Goal: Task Accomplishment & Management: Manage account settings

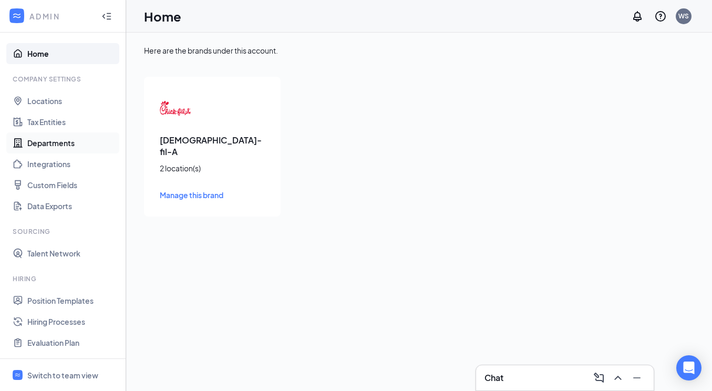
click at [45, 145] on link "Departments" at bounding box center [72, 142] width 90 height 21
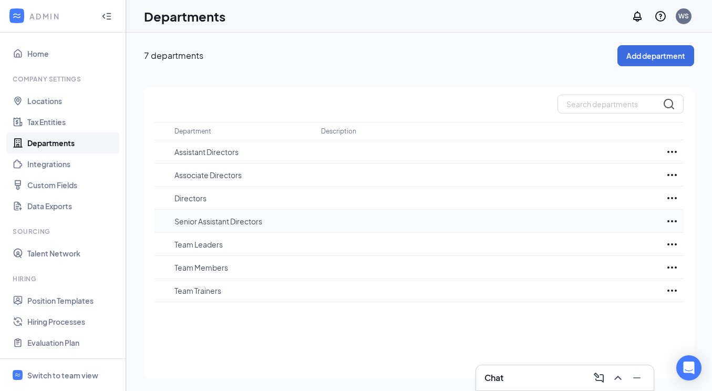
click at [673, 221] on icon "Ellipses" at bounding box center [672, 221] width 13 height 13
click at [636, 277] on p "Delete" at bounding box center [625, 276] width 88 height 11
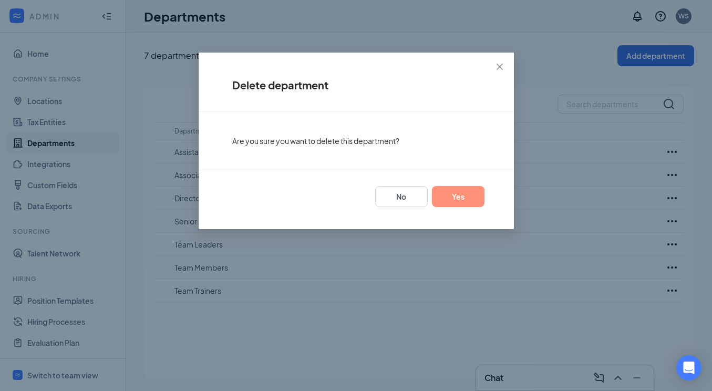
click at [458, 196] on button "Yes" at bounding box center [458, 196] width 53 height 21
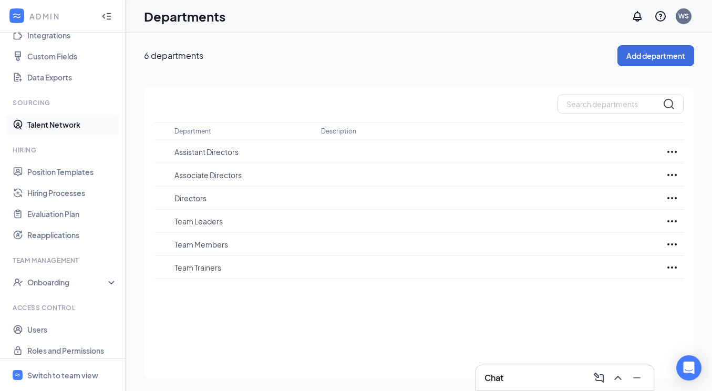
scroll to position [136, 0]
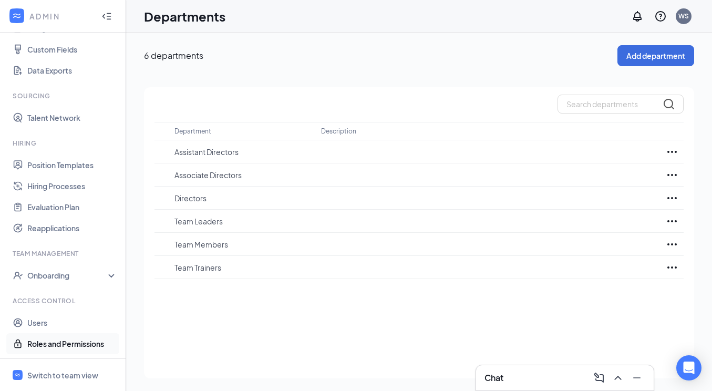
click at [76, 340] on link "Roles and Permissions" at bounding box center [72, 343] width 90 height 21
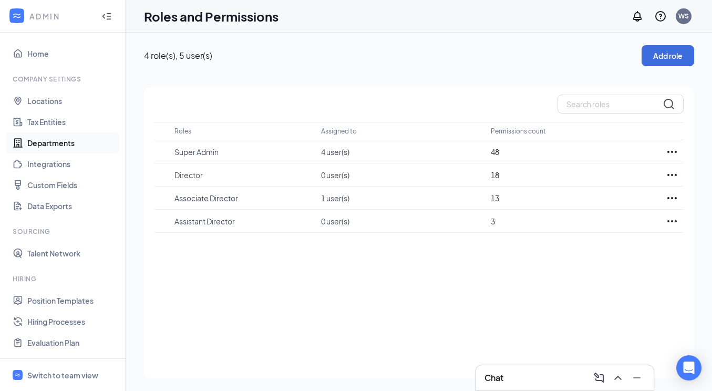
click at [48, 142] on link "Departments" at bounding box center [72, 142] width 90 height 21
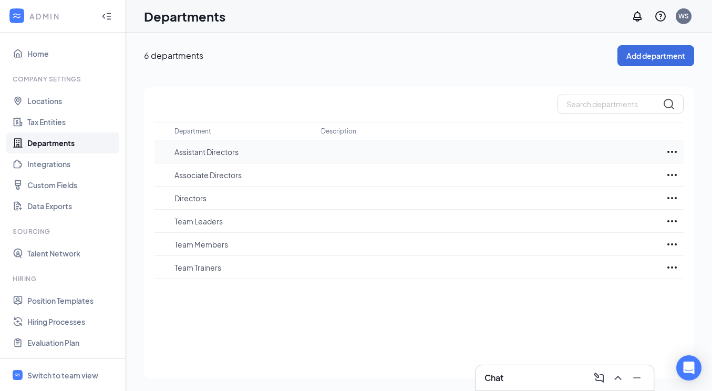
click at [669, 153] on icon "Ellipses" at bounding box center [672, 151] width 13 height 13
click at [598, 183] on p "Edit" at bounding box center [625, 183] width 88 height 11
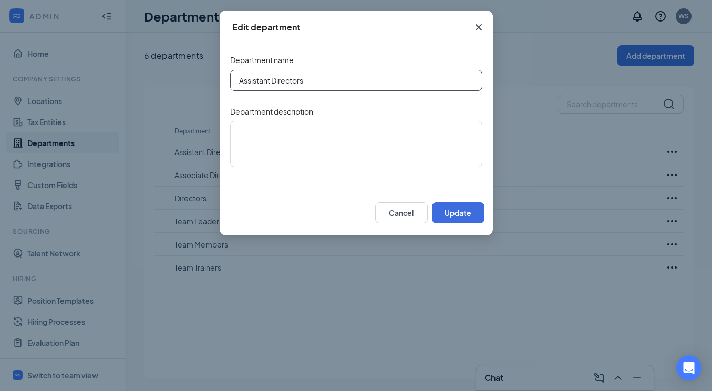
click at [330, 80] on input "Assistant Directors" at bounding box center [356, 80] width 252 height 21
type input "Assistant Directors [GEOGRAPHIC_DATA]"
click at [460, 215] on button "Update" at bounding box center [458, 212] width 53 height 21
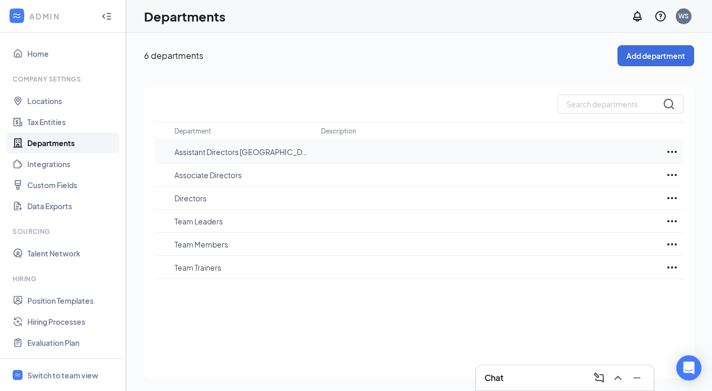
click at [673, 152] on icon "Ellipses" at bounding box center [672, 151] width 13 height 13
click at [503, 96] on div at bounding box center [418, 104] width 529 height 19
click at [641, 52] on button "Add department" at bounding box center [655, 55] width 77 height 21
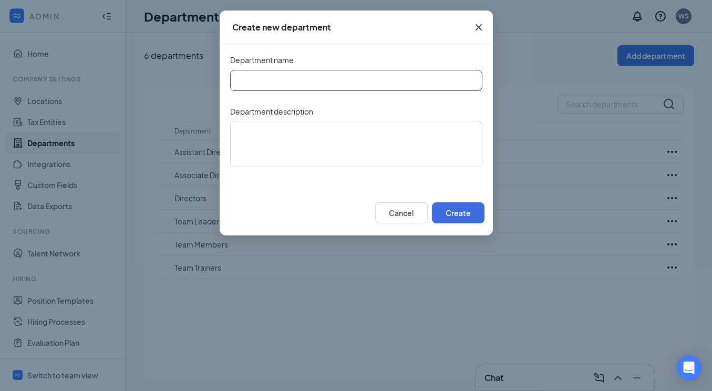
click at [321, 82] on input "Department name" at bounding box center [356, 80] width 252 height 21
type input "Assistant Director [GEOGRAPHIC_DATA]"
click at [450, 211] on button "Create" at bounding box center [458, 212] width 53 height 21
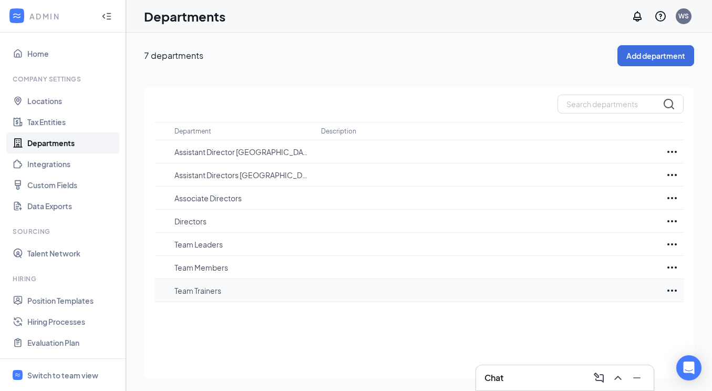
click at [671, 289] on icon "Ellipses" at bounding box center [671, 290] width 9 height 2
click at [588, 344] on p "Delete" at bounding box center [625, 345] width 88 height 11
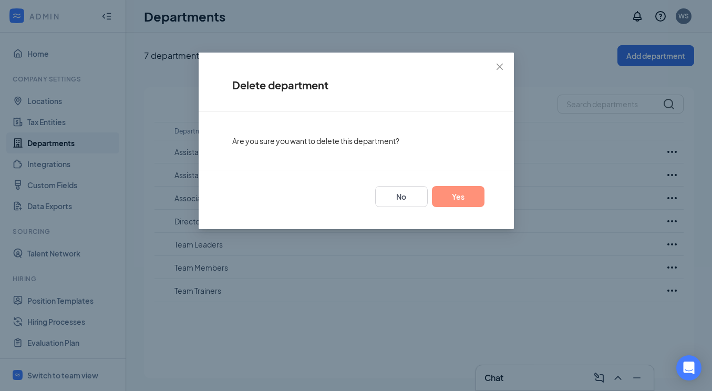
click at [471, 199] on button "Yes" at bounding box center [458, 196] width 53 height 21
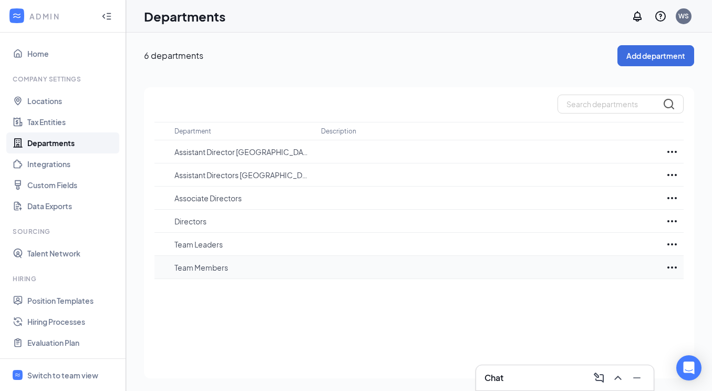
click at [668, 266] on icon "Ellipses" at bounding box center [671, 267] width 9 height 2
click at [469, 311] on div "Department Description Assistant Director Pleasant Grove Assistant Directors Bl…" at bounding box center [419, 232] width 550 height 291
click at [650, 65] on button "Add department" at bounding box center [655, 55] width 77 height 21
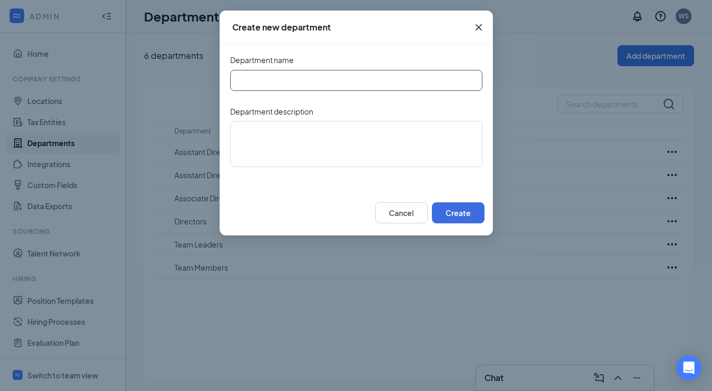
click at [347, 78] on input "Department name" at bounding box center [356, 80] width 252 height 21
type input "Marketing"
click at [443, 214] on button "Create" at bounding box center [458, 212] width 53 height 21
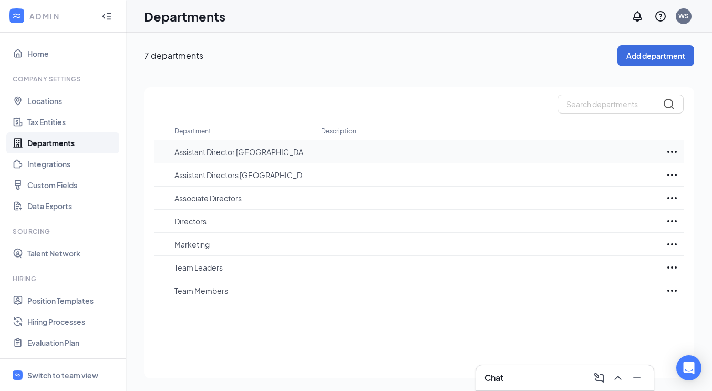
click at [667, 152] on icon "Ellipses" at bounding box center [671, 152] width 9 height 2
click at [602, 181] on p "Edit" at bounding box center [625, 183] width 88 height 11
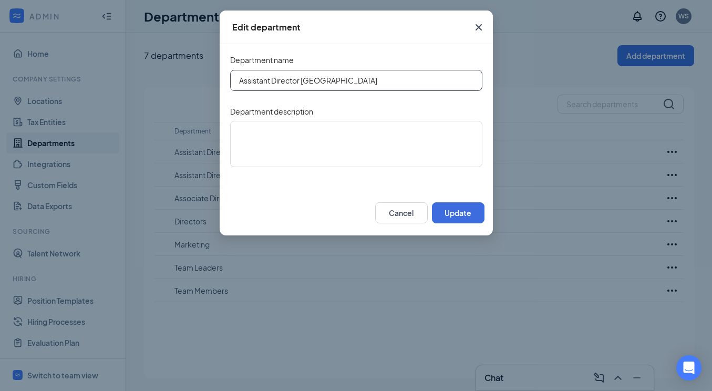
drag, startPoint x: 301, startPoint y: 79, endPoint x: 220, endPoint y: 81, distance: 80.9
click at [220, 81] on div "Department name Assistant Director Pleasant Grove Department description" at bounding box center [356, 117] width 273 height 146
click at [324, 83] on input "[GEOGRAPHIC_DATA]" at bounding box center [356, 80] width 252 height 21
type input "[GEOGRAPHIC_DATA]"
click at [413, 216] on button "Cancel" at bounding box center [401, 212] width 53 height 21
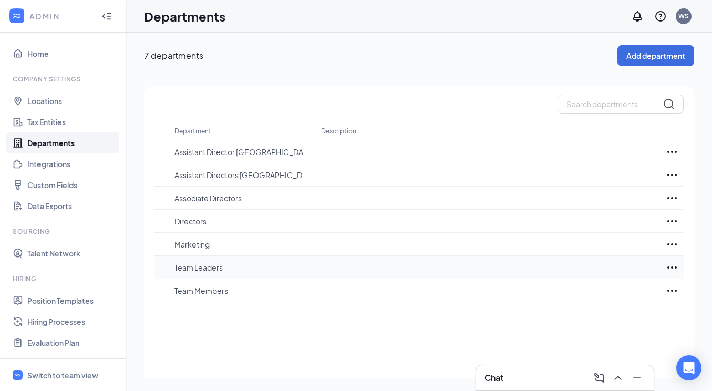
click at [673, 269] on icon "Ellipses" at bounding box center [672, 267] width 13 height 13
click at [615, 297] on p "Edit" at bounding box center [625, 299] width 88 height 11
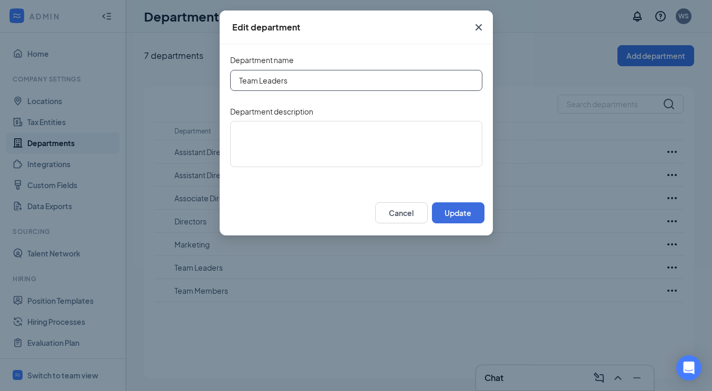
click at [337, 79] on input "Team Leaders" at bounding box center [356, 80] width 252 height 21
type input "Team Leaders Blue Oaks"
click at [448, 212] on button "Update" at bounding box center [458, 212] width 53 height 21
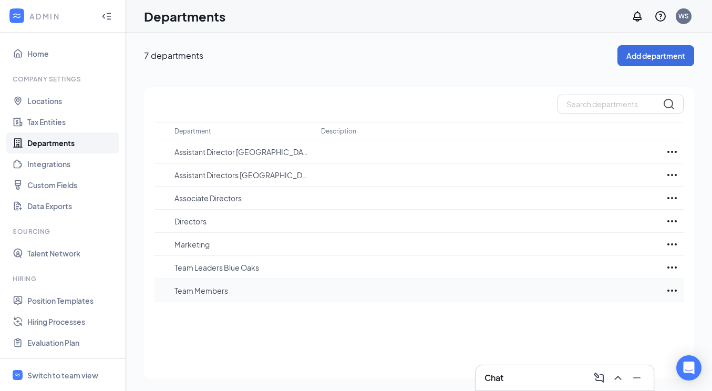
click at [672, 289] on icon "Ellipses" at bounding box center [672, 290] width 13 height 13
click at [617, 319] on p "Edit" at bounding box center [625, 322] width 88 height 11
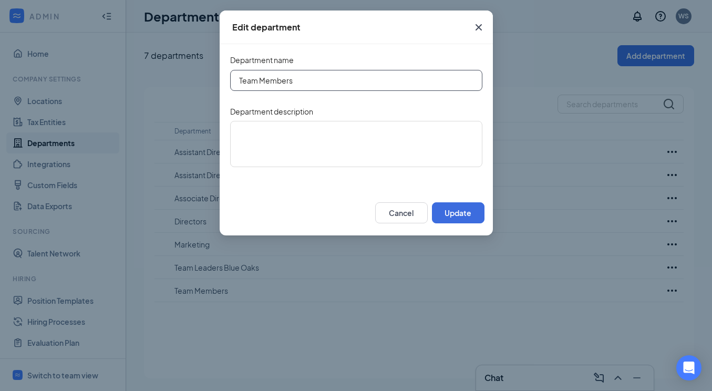
click at [343, 79] on input "Team Members" at bounding box center [356, 80] width 252 height 21
type input "Team Members Blue Oaks"
click at [461, 207] on button "Update" at bounding box center [458, 212] width 53 height 21
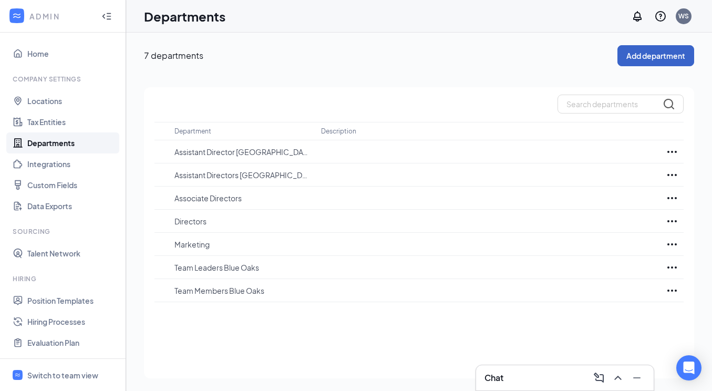
click at [640, 55] on button "Add department" at bounding box center [655, 55] width 77 height 21
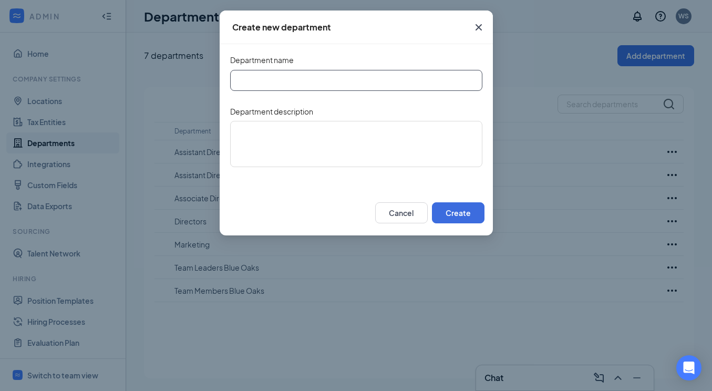
click at [328, 76] on input "Department name" at bounding box center [356, 80] width 252 height 21
type input "Team Leader [GEOGRAPHIC_DATA]"
click at [459, 218] on button "Create" at bounding box center [458, 212] width 53 height 21
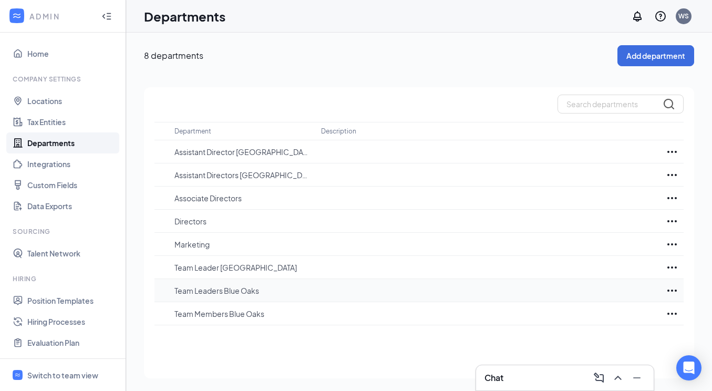
click at [669, 291] on icon "Ellipses" at bounding box center [672, 290] width 13 height 13
click at [583, 320] on p "Edit" at bounding box center [625, 322] width 88 height 11
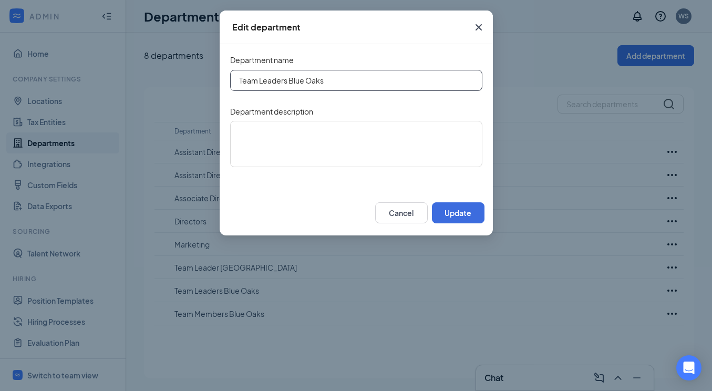
click at [285, 80] on input "Team Leaders Blue Oaks" at bounding box center [356, 80] width 252 height 21
type input "Team Leader Blue Oaks"
click at [446, 212] on button "Update" at bounding box center [458, 212] width 53 height 21
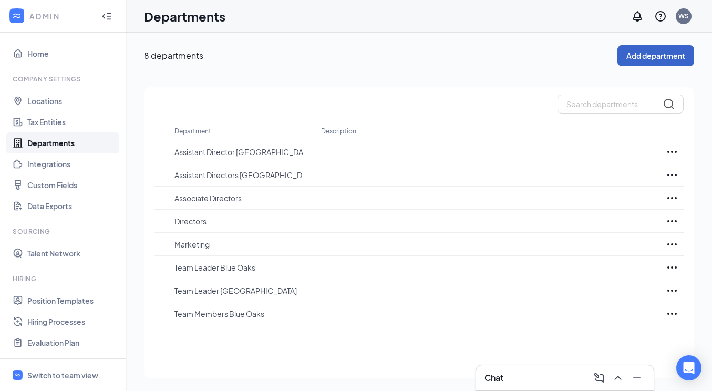
click at [628, 62] on button "Add department" at bounding box center [655, 55] width 77 height 21
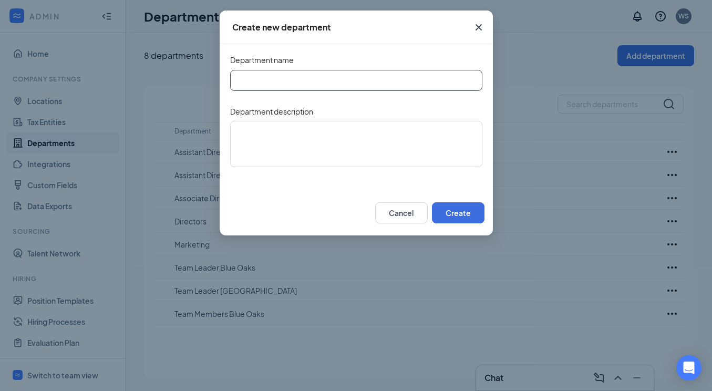
click at [326, 79] on input "Department name" at bounding box center [356, 80] width 252 height 21
type input "Team Member [GEOGRAPHIC_DATA]"
click at [464, 216] on button "Create" at bounding box center [458, 212] width 53 height 21
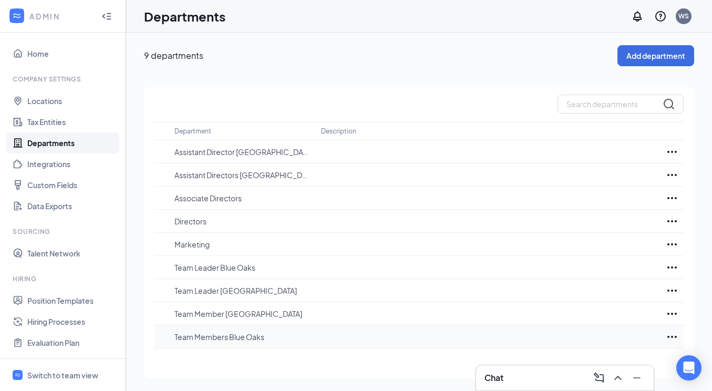
click at [675, 336] on icon "Ellipses" at bounding box center [671, 337] width 9 height 2
click at [597, 285] on p "Edit" at bounding box center [625, 281] width 88 height 11
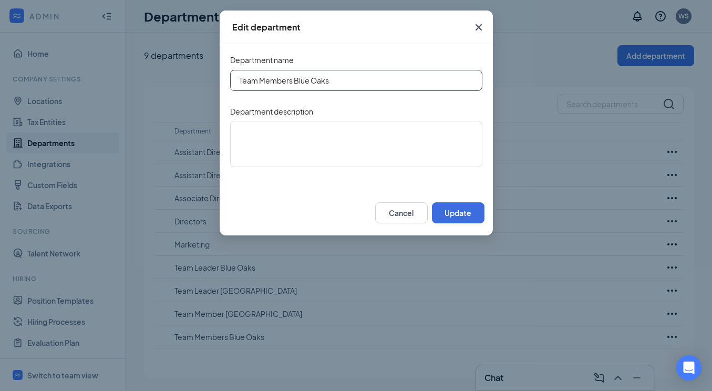
click at [291, 81] on input "Team Members Blue Oaks" at bounding box center [356, 80] width 252 height 21
type input "Team Member [GEOGRAPHIC_DATA]"
click at [461, 219] on button "Update" at bounding box center [458, 212] width 53 height 21
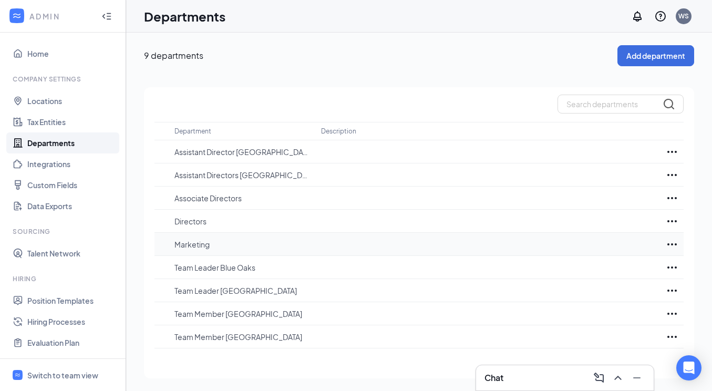
click at [673, 243] on icon "Ellipses" at bounding box center [672, 244] width 13 height 13
click at [601, 278] on p "Edit" at bounding box center [625, 276] width 88 height 11
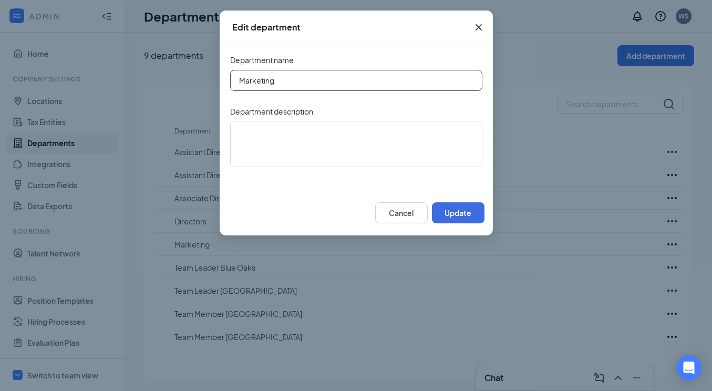
click at [351, 77] on input "Marketing" at bounding box center [356, 80] width 252 height 21
type input "Marketing Team"
click at [444, 207] on button "Update" at bounding box center [458, 212] width 53 height 21
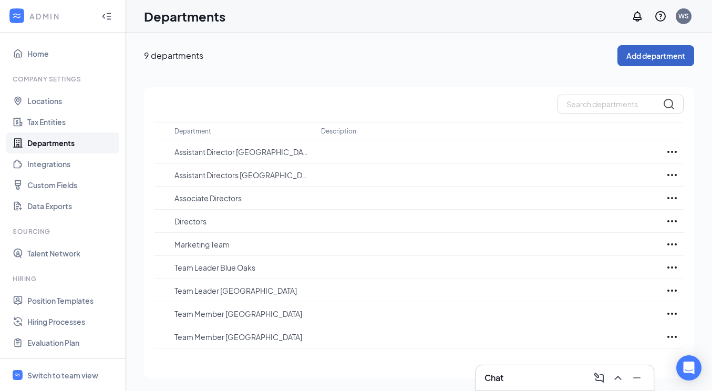
click at [630, 61] on button "Add department" at bounding box center [655, 55] width 77 height 21
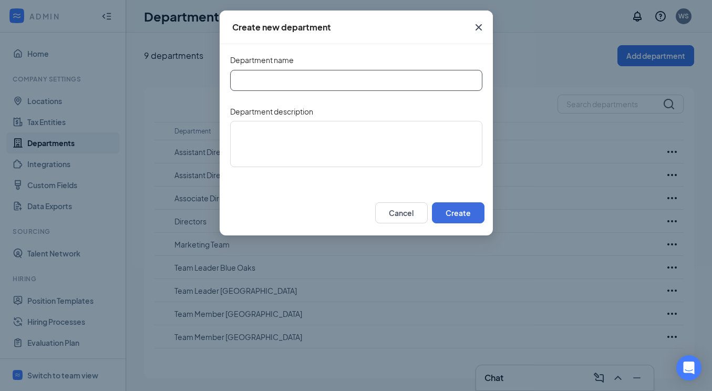
click at [353, 80] on input "Department name" at bounding box center [356, 80] width 252 height 21
click at [284, 82] on input "Team Training [GEOGRAPHIC_DATA]" at bounding box center [356, 80] width 252 height 21
type input "Team Trainer [GEOGRAPHIC_DATA]"
click at [459, 216] on button "Create" at bounding box center [458, 212] width 53 height 21
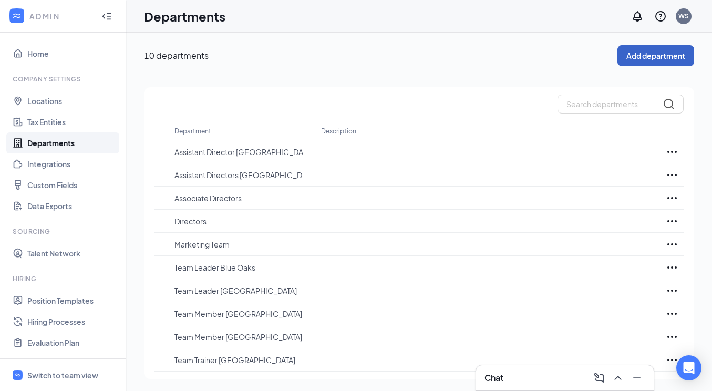
click at [647, 65] on button "Add department" at bounding box center [655, 55] width 77 height 21
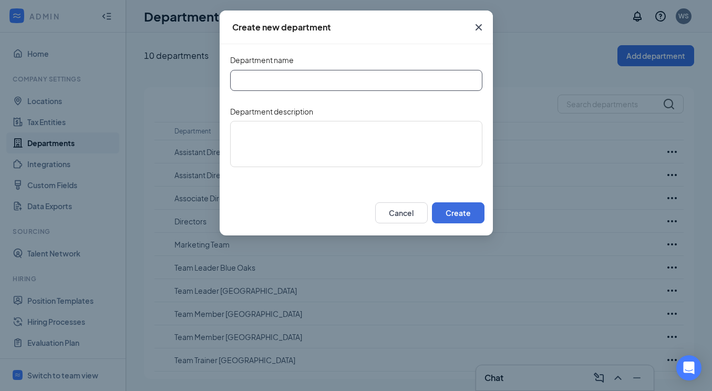
click at [305, 85] on input "Department name" at bounding box center [356, 80] width 252 height 21
type input "Team Training [GEOGRAPHIC_DATA]"
click at [446, 204] on button "Create" at bounding box center [458, 212] width 53 height 21
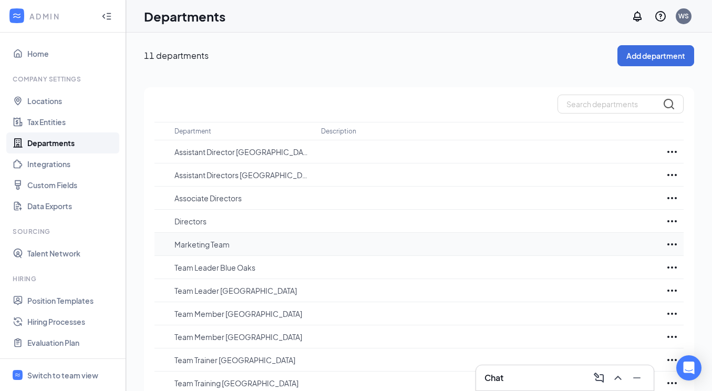
scroll to position [24, 0]
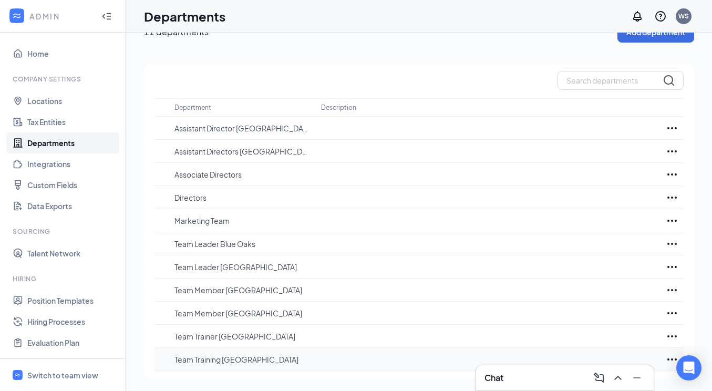
click at [667, 356] on icon "Ellipses" at bounding box center [672, 359] width 13 height 13
click at [610, 301] on p "Edit" at bounding box center [625, 303] width 88 height 11
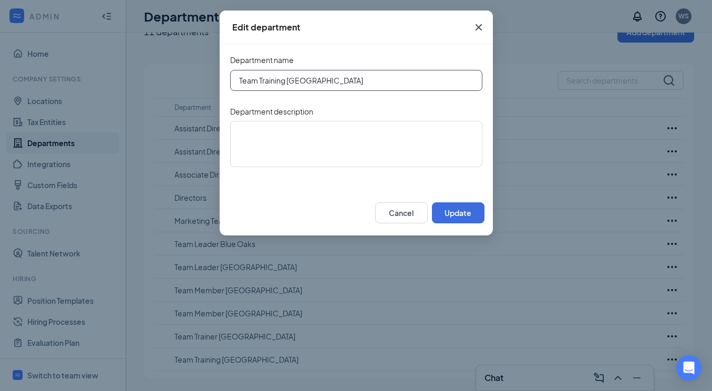
click at [285, 84] on input "Team Training [GEOGRAPHIC_DATA]" at bounding box center [356, 80] width 252 height 21
type input "Team Trainer Blue Oaks"
click at [454, 214] on button "Update" at bounding box center [458, 212] width 53 height 21
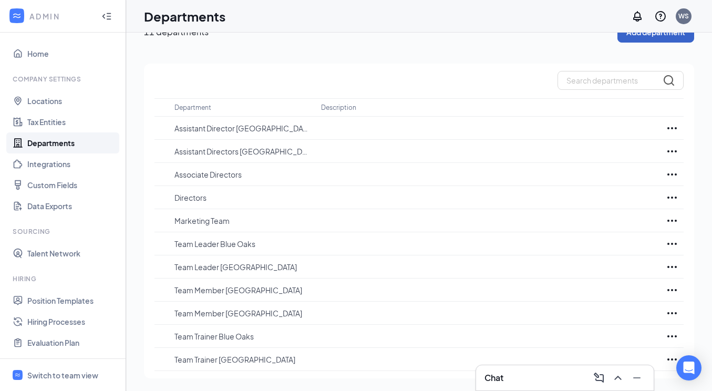
click at [638, 38] on button "Add department" at bounding box center [655, 32] width 77 height 21
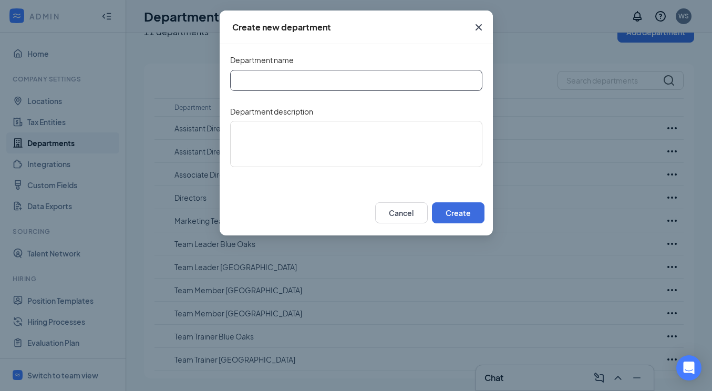
click at [318, 83] on input "Department name" at bounding box center [356, 80] width 252 height 21
type input "Facilities & Truck"
click at [460, 213] on button "Create" at bounding box center [458, 212] width 53 height 21
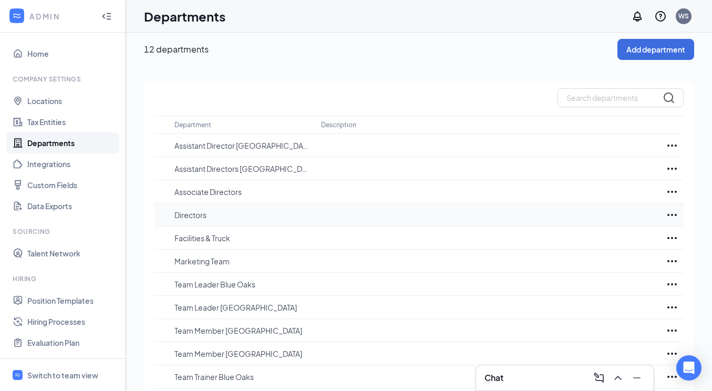
scroll to position [0, 0]
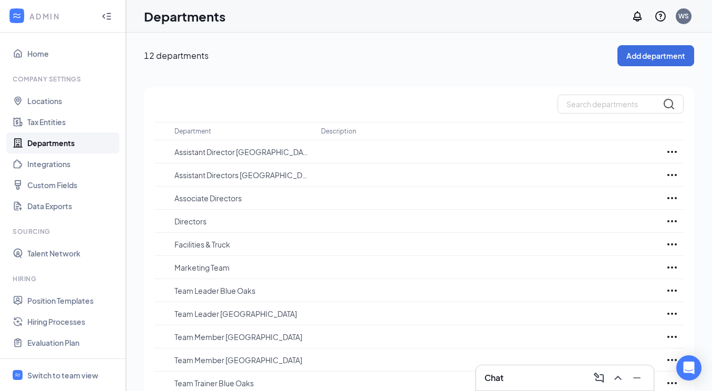
click at [406, 90] on div "Department Description Assistant Director Pleasant Grove Assistant Directors Bl…" at bounding box center [419, 256] width 550 height 338
click at [339, 101] on div at bounding box center [418, 104] width 529 height 19
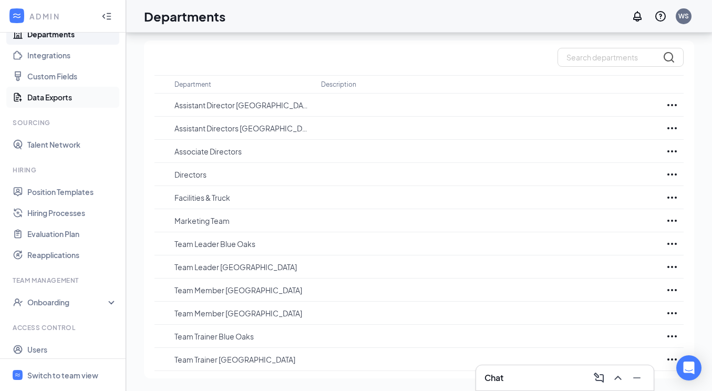
scroll to position [136, 0]
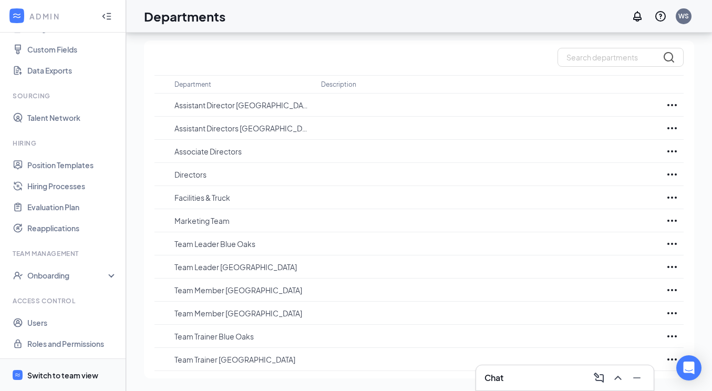
click at [71, 376] on div "Switch to team view" at bounding box center [62, 375] width 71 height 11
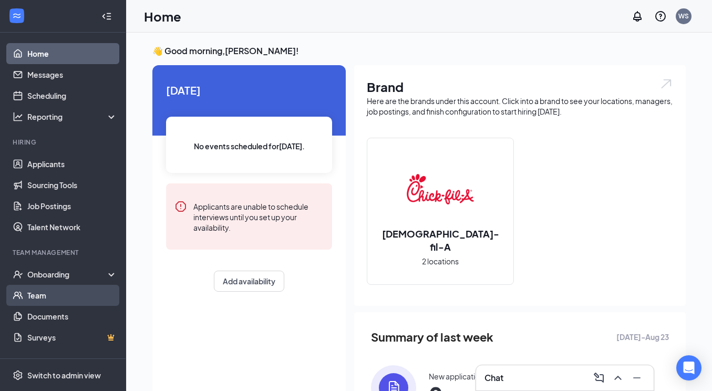
click at [65, 293] on link "Team" at bounding box center [72, 295] width 90 height 21
